Goal: Task Accomplishment & Management: Use online tool/utility

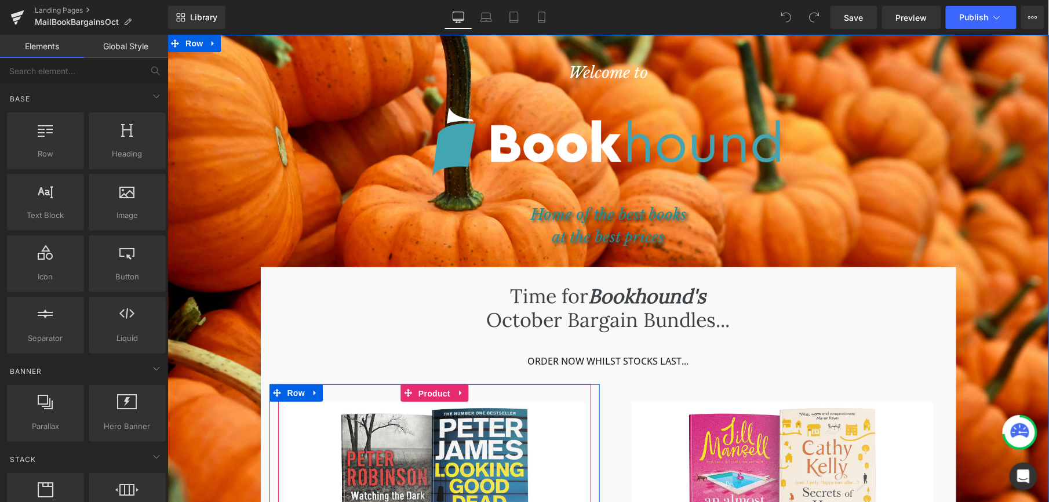
click at [432, 392] on span "Product" at bounding box center [434, 392] width 38 height 17
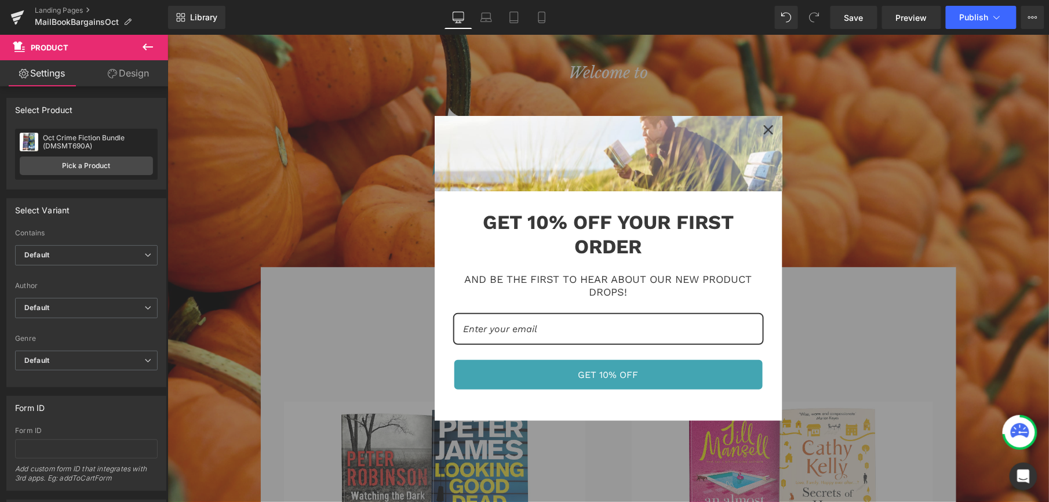
click at [250, 166] on div "Marketing offer form" at bounding box center [607, 267] width 881 height 467
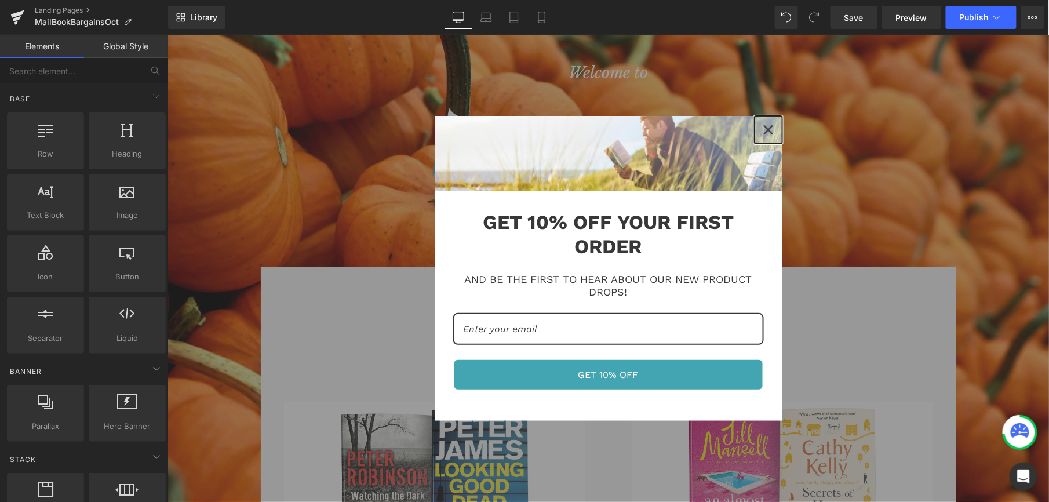
click at [768, 127] on icon "close icon" at bounding box center [767, 129] width 9 height 9
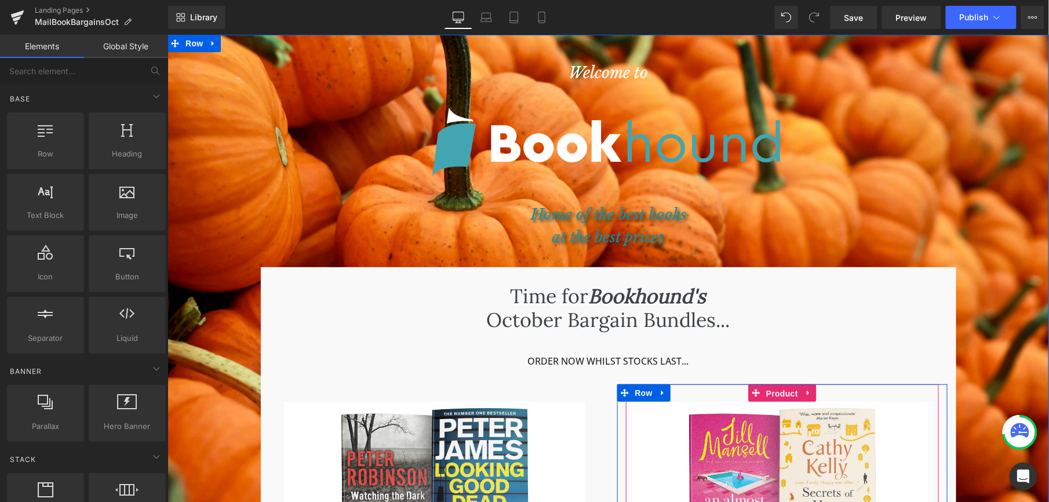
click at [775, 392] on span "Product" at bounding box center [782, 392] width 38 height 17
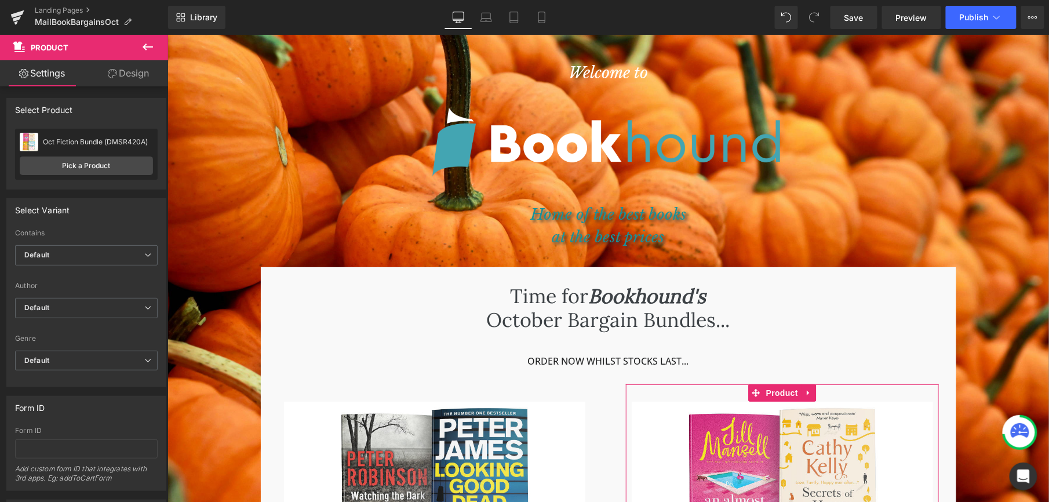
click at [65, 163] on link "Pick a Product" at bounding box center [86, 165] width 133 height 19
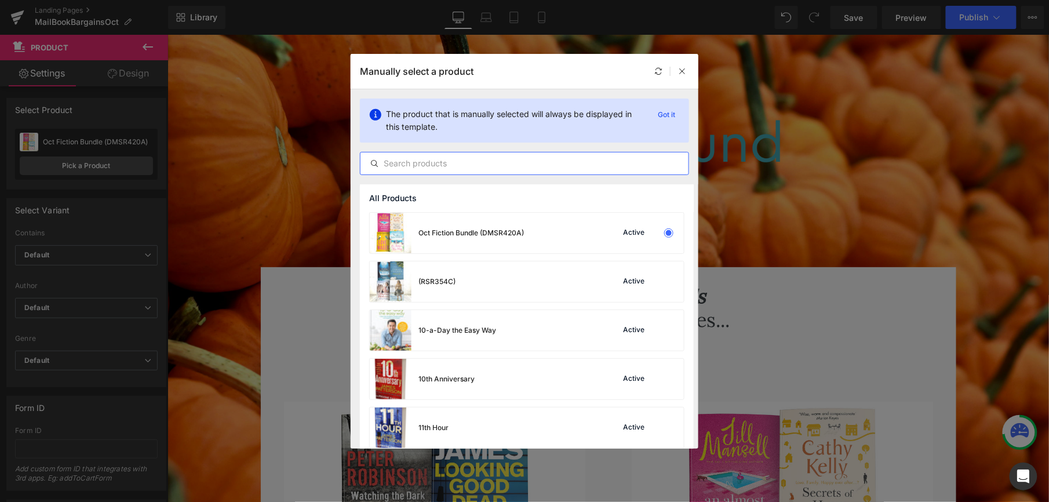
click at [437, 168] on input "text" at bounding box center [524, 163] width 328 height 14
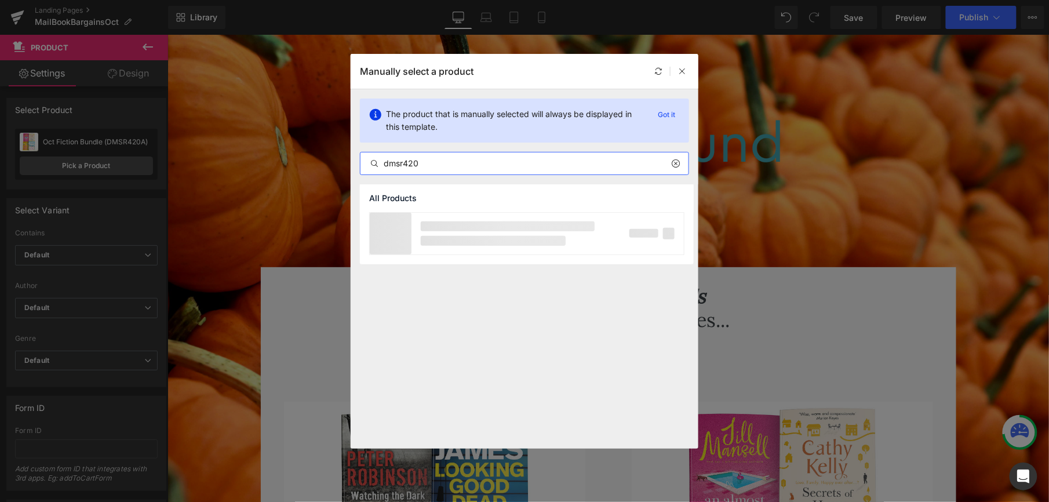
type input "dmsr420b"
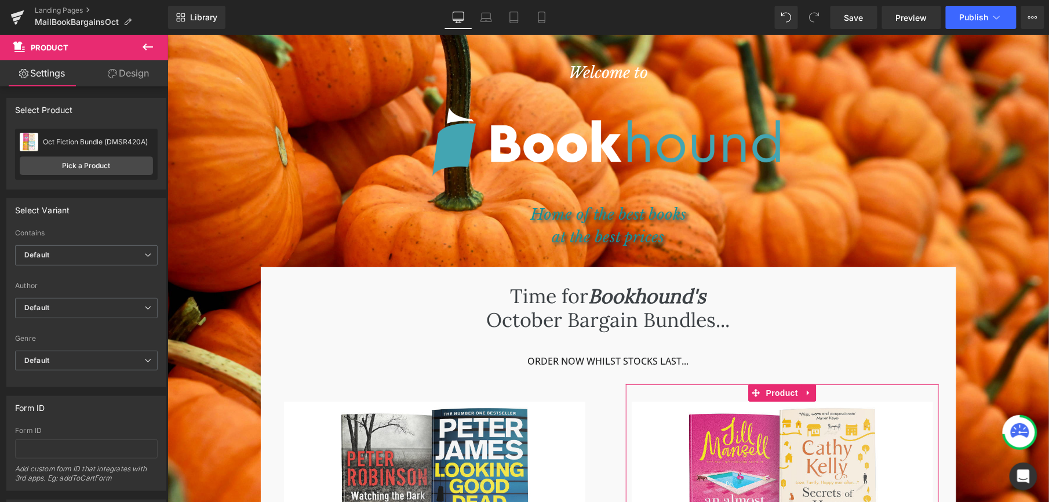
click at [98, 167] on link "Pick a Product" at bounding box center [86, 165] width 133 height 19
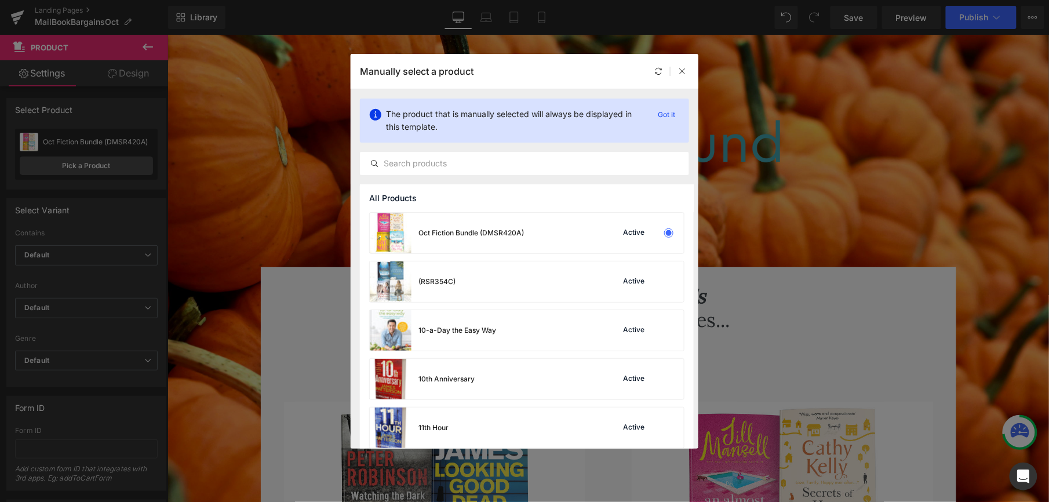
click at [421, 166] on input "text" at bounding box center [524, 163] width 328 height 14
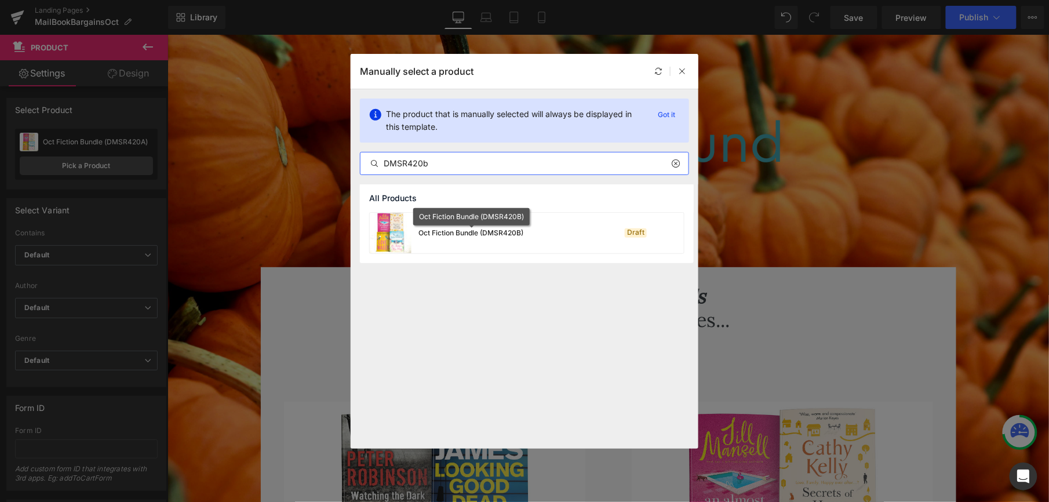
type input "DMSR420b"
click at [468, 231] on div "Oct Fiction Bundle (DMSR420B)" at bounding box center [470, 233] width 105 height 10
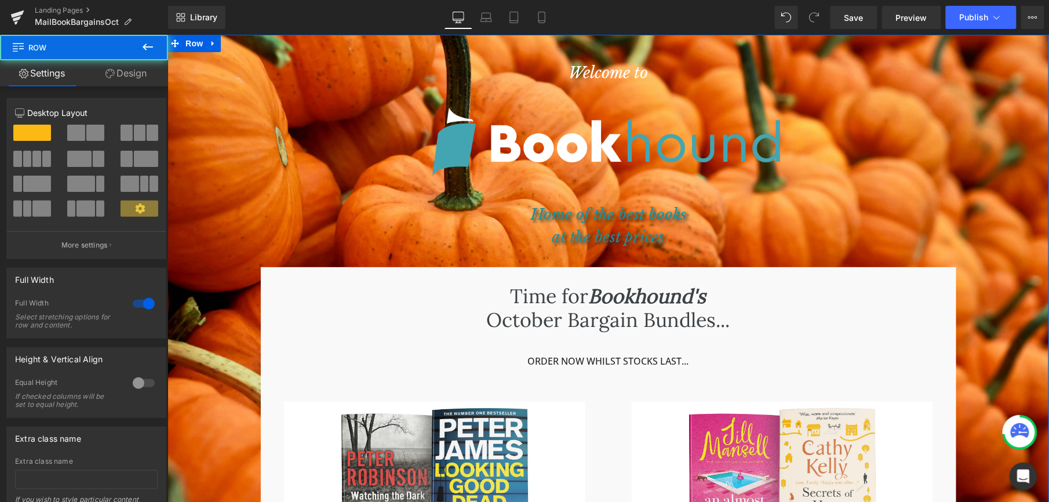
drag, startPoint x: 1044, startPoint y: 111, endPoint x: 1049, endPoint y: 188, distance: 76.6
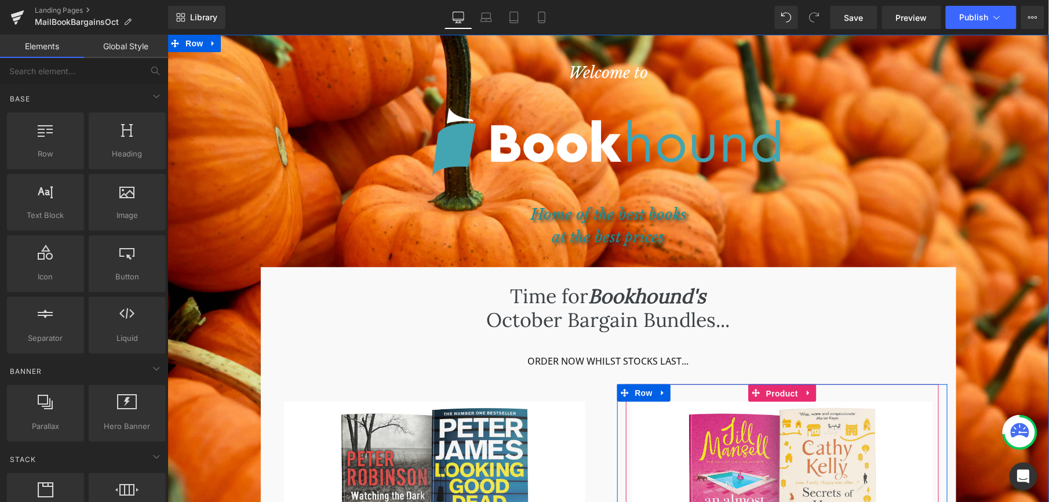
click at [775, 392] on span "Product" at bounding box center [782, 392] width 38 height 17
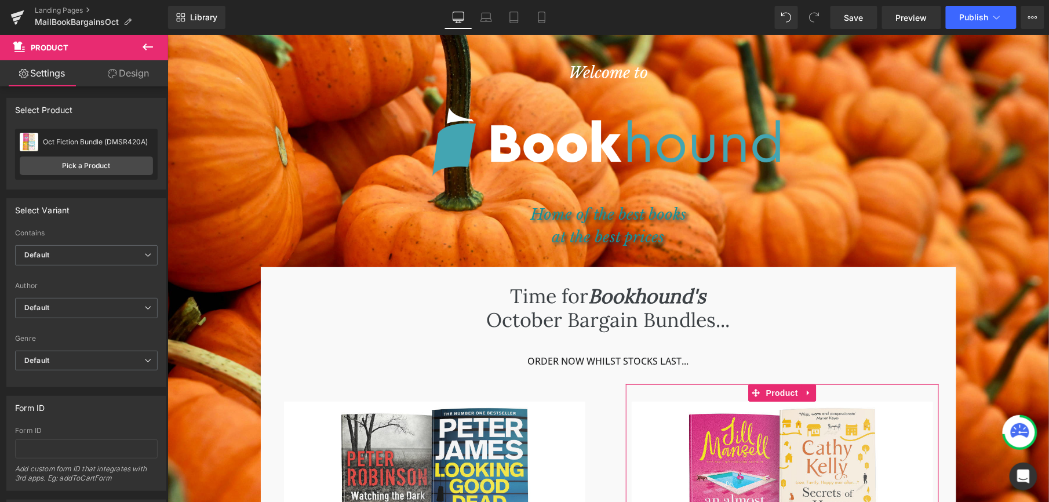
click at [82, 158] on link "Pick a Product" at bounding box center [86, 165] width 133 height 19
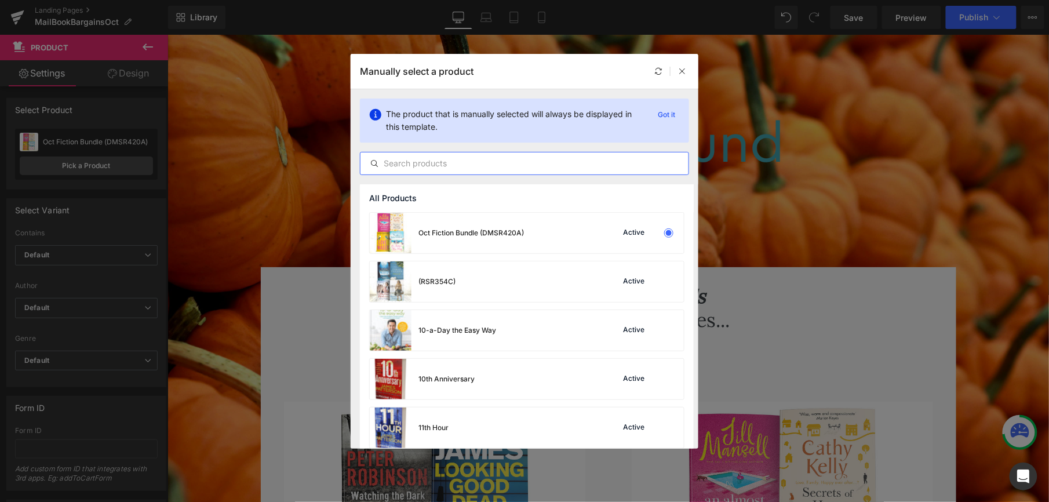
click at [427, 159] on input "text" at bounding box center [524, 163] width 328 height 14
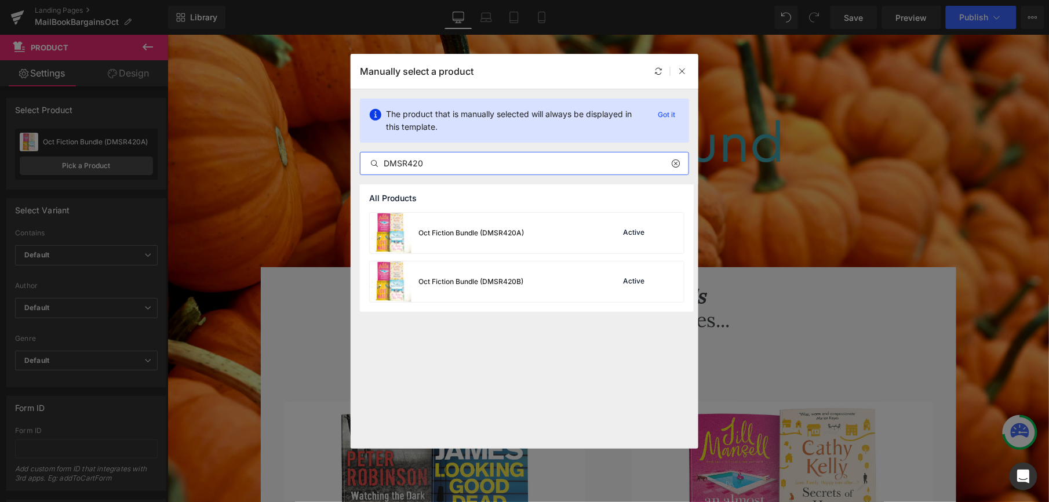
type input "DMSR420"
click at [439, 275] on div "Oct Fiction Bundle (DMSR420B)" at bounding box center [447, 281] width 154 height 41
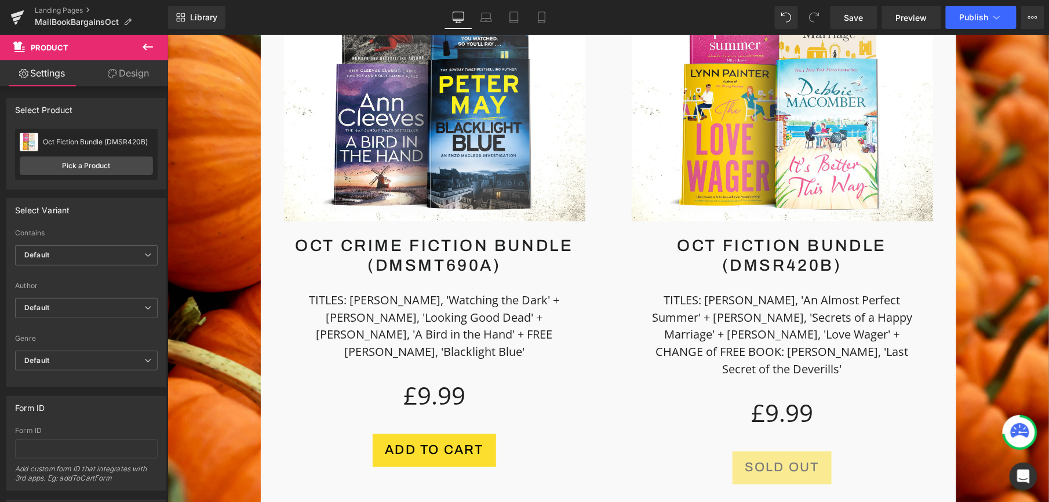
scroll to position [489, 0]
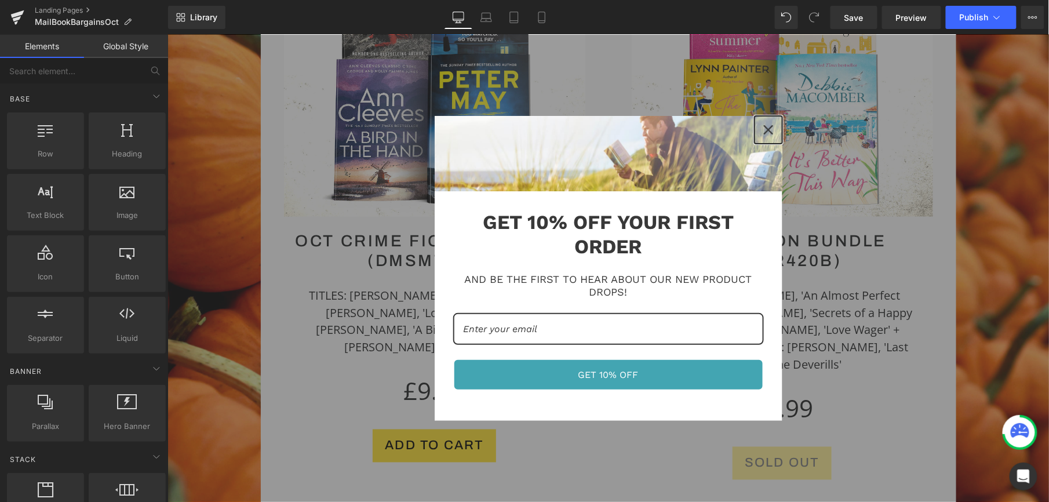
click at [766, 127] on icon "close icon" at bounding box center [767, 129] width 9 height 9
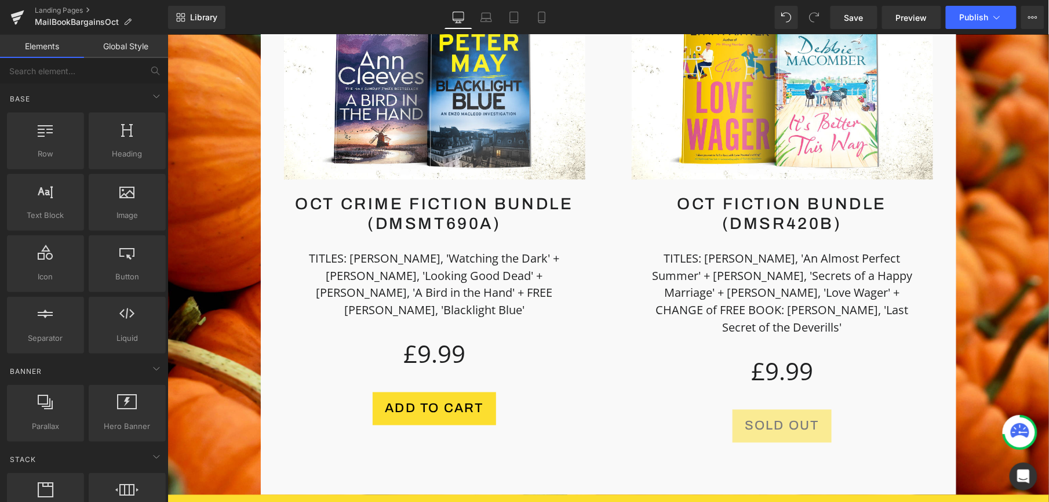
scroll to position [523, 0]
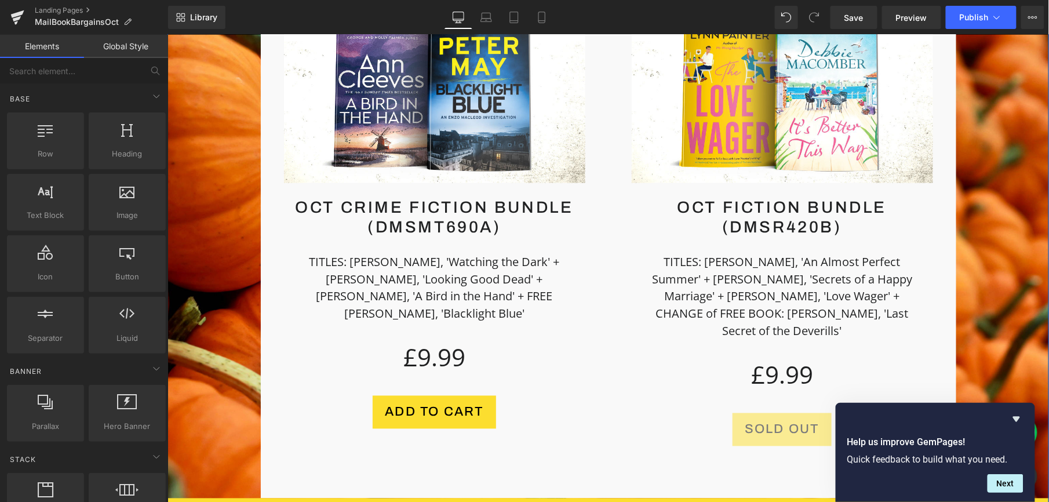
click at [1002, 125] on div "Welcome to Heading Image Home of the best books at the best prices Heading Row …" at bounding box center [607, 156] width 881 height 1236
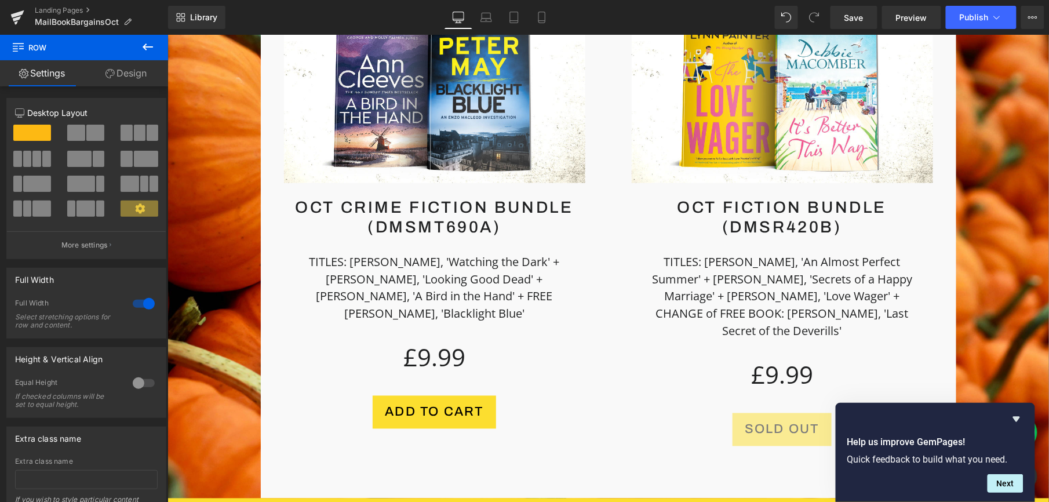
click at [851, 19] on span "Save" at bounding box center [853, 18] width 19 height 12
